Goal: Information Seeking & Learning: Check status

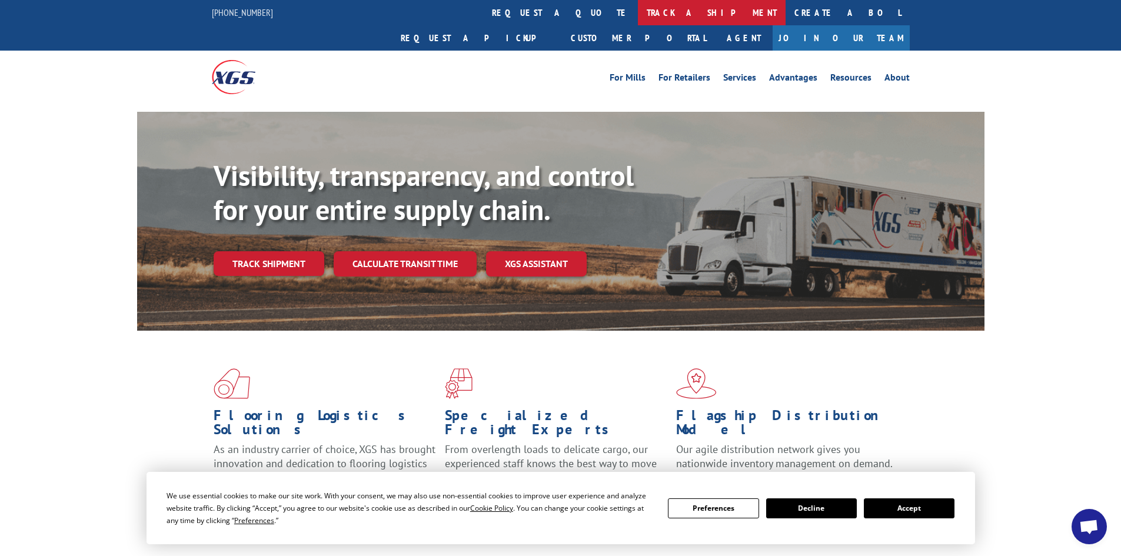
click at [638, 11] on link "track a shipment" at bounding box center [712, 12] width 148 height 25
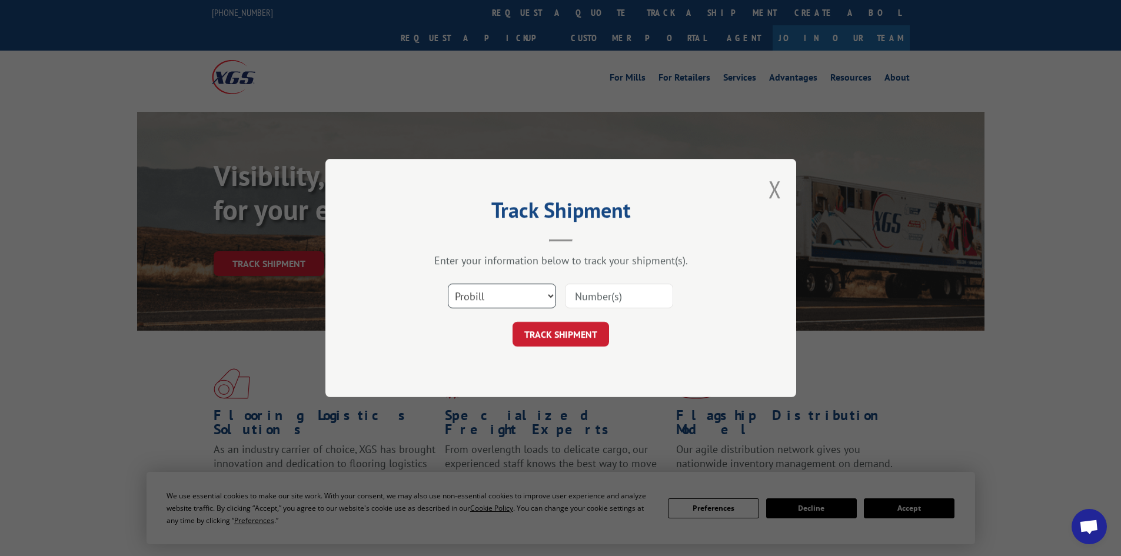
click at [506, 301] on select "Select category... Probill BOL PO" at bounding box center [502, 296] width 108 height 25
select select "bol"
click at [448, 284] on select "Select category... Probill BOL PO" at bounding box center [502, 296] width 108 height 25
click at [594, 291] on input at bounding box center [619, 296] width 108 height 25
paste input "484784"
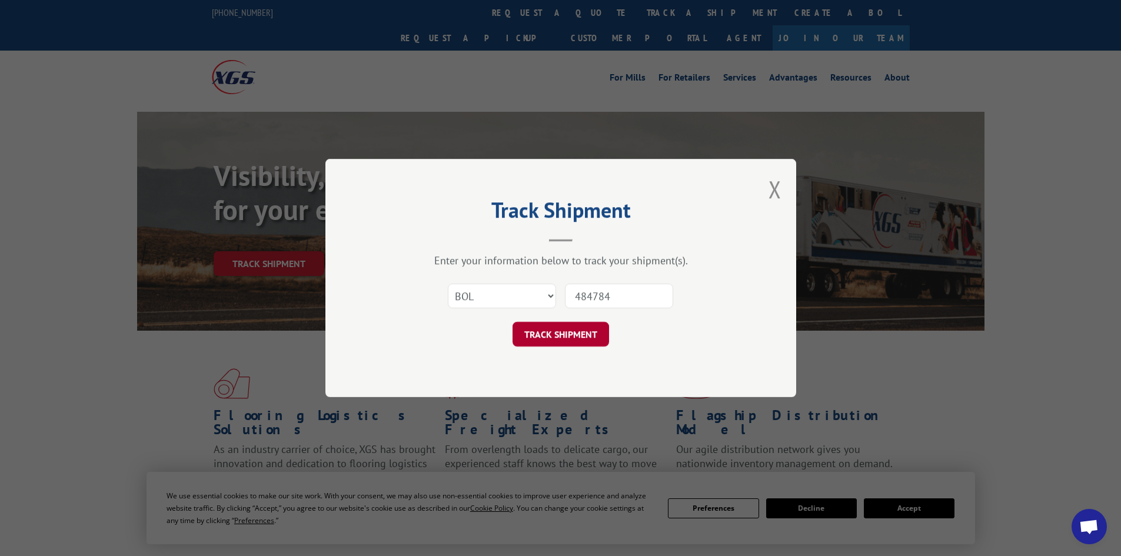
type input "484784"
click at [568, 346] on button "TRACK SHIPMENT" at bounding box center [561, 334] width 97 height 25
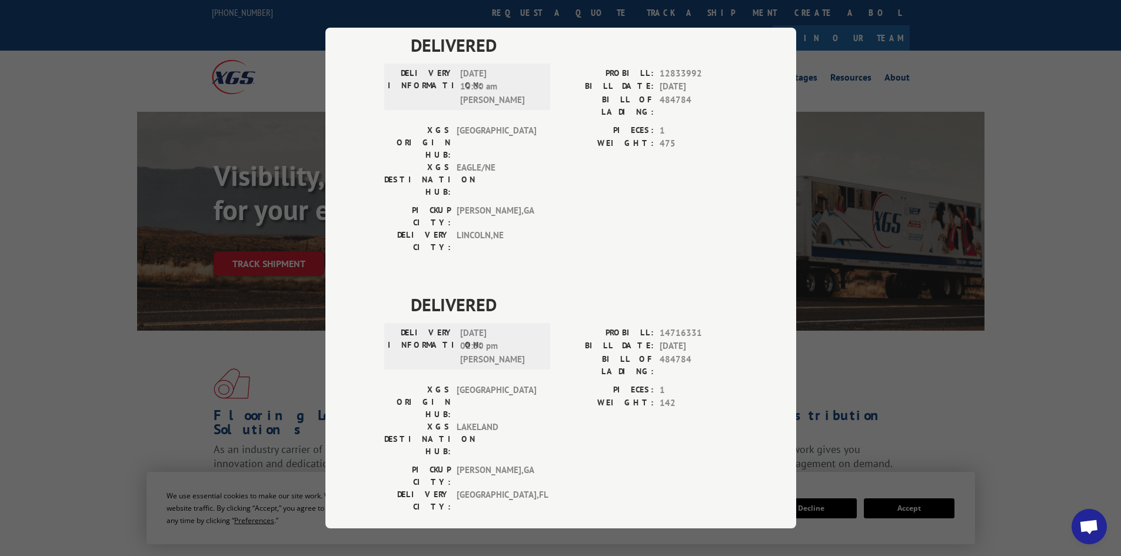
scroll to position [616, 0]
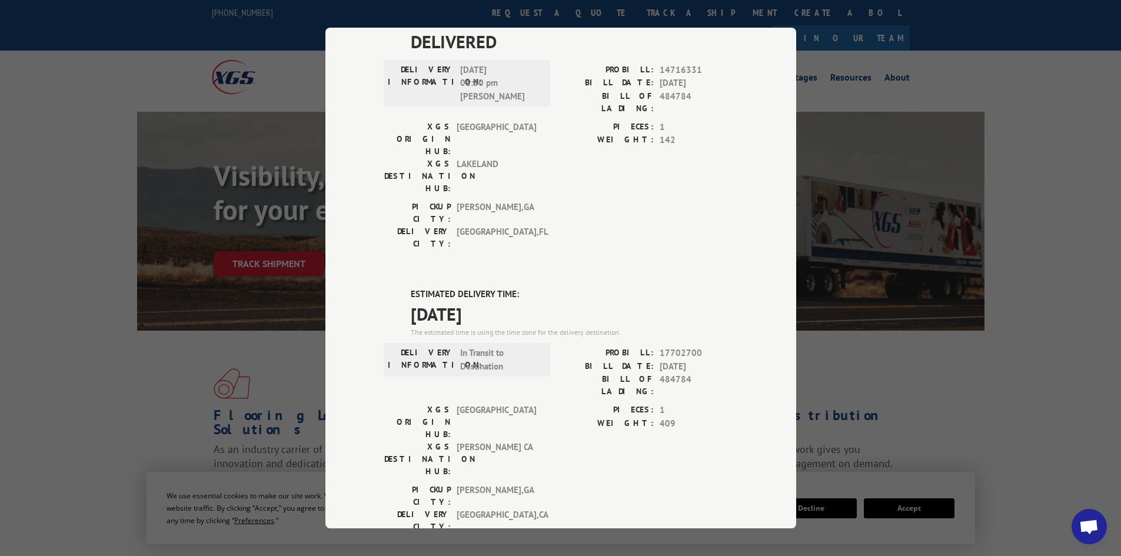
drag, startPoint x: 404, startPoint y: 122, endPoint x: 502, endPoint y: 130, distance: 98.0
click at [501, 288] on div "ESTIMATED DELIVERY TIME: [DATE] The estimated time is using the time zone for t…" at bounding box center [560, 499] width 353 height 423
